Goal: Check status: Check status

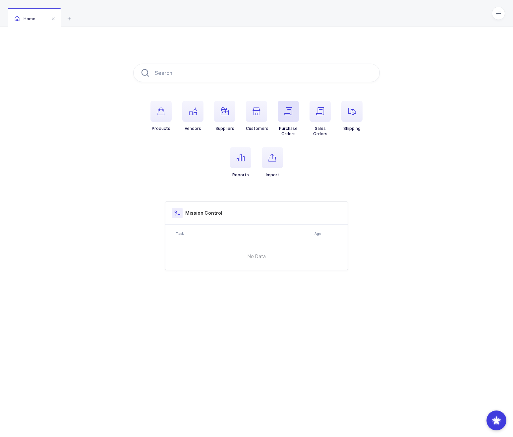
click at [295, 116] on span "button" at bounding box center [288, 111] width 21 height 21
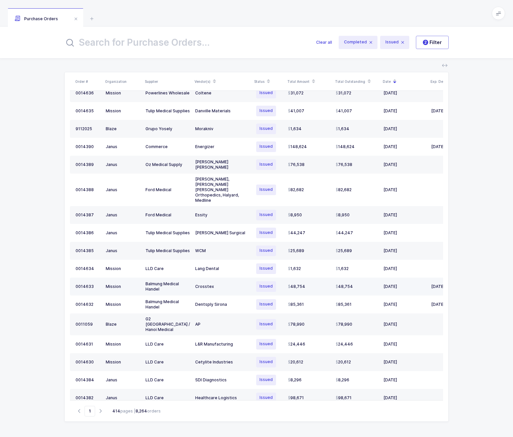
scroll to position [68, 0]
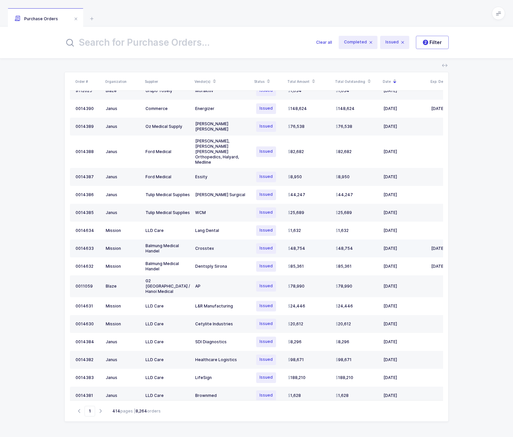
click at [195, 239] on td "Crosstex" at bounding box center [222, 248] width 60 height 18
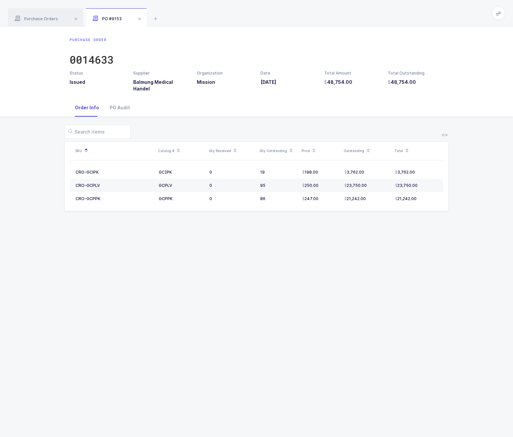
drag, startPoint x: 198, startPoint y: 160, endPoint x: 204, endPoint y: 170, distance: 11.0
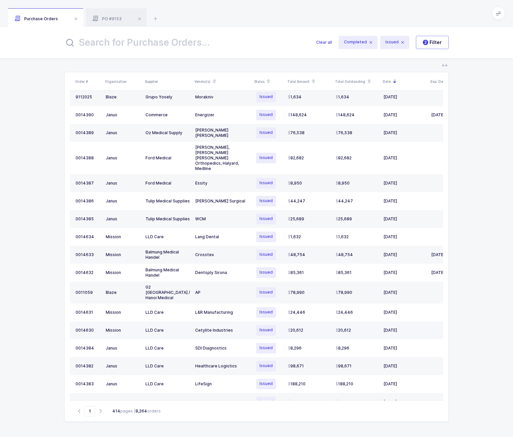
scroll to position [68, 0]
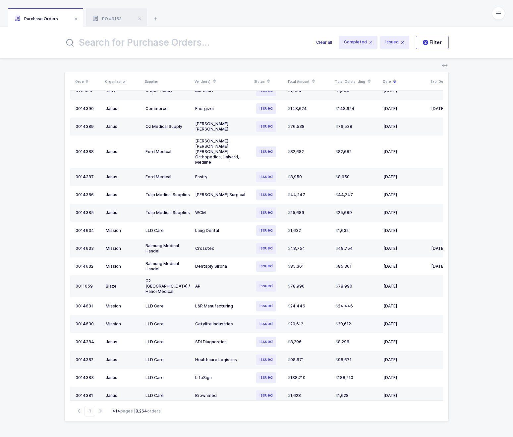
click at [249, 316] on td "Cetylite Industries" at bounding box center [222, 324] width 60 height 18
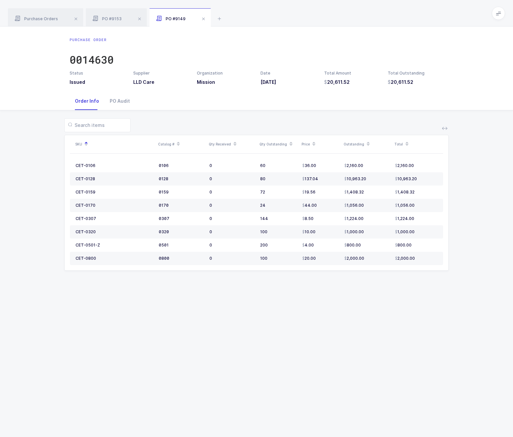
drag, startPoint x: 243, startPoint y: 277, endPoint x: 242, endPoint y: 273, distance: 3.5
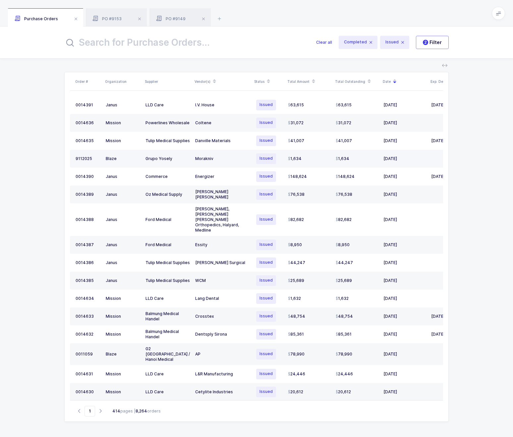
click at [225, 162] on td "Morakniv" at bounding box center [222, 159] width 60 height 18
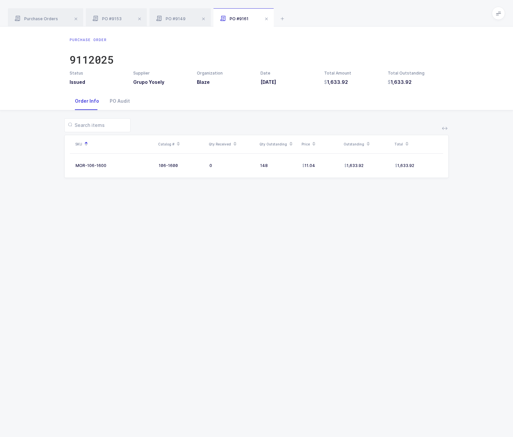
drag, startPoint x: 232, startPoint y: 182, endPoint x: 240, endPoint y: 186, distance: 9.2
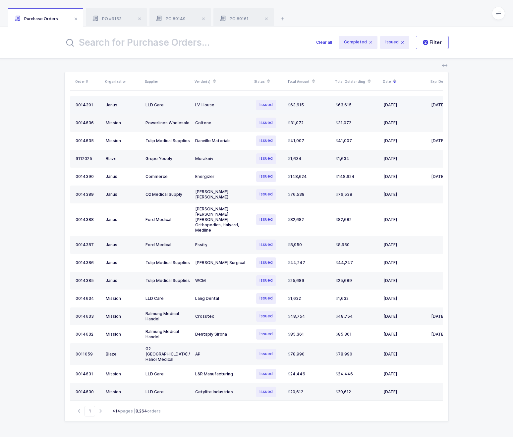
click at [235, 107] on div "I.V. House" at bounding box center [222, 104] width 54 height 5
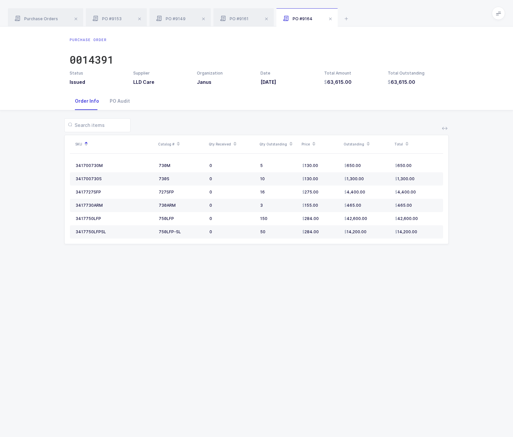
drag, startPoint x: 250, startPoint y: 171, endPoint x: 254, endPoint y: 175, distance: 4.7
